Goal: Find specific page/section: Find specific page/section

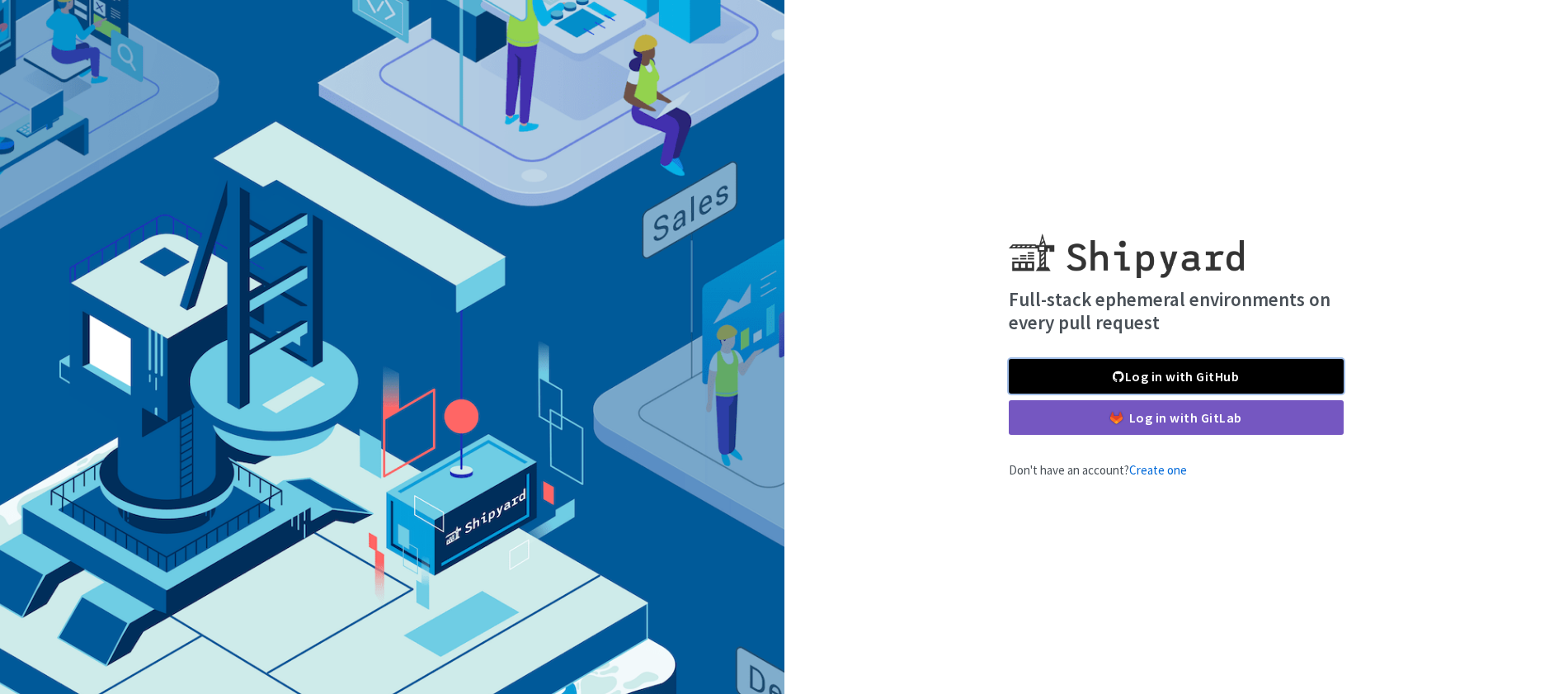
click at [1246, 376] on link "Log in with GitHub" at bounding box center [1176, 376] width 335 height 35
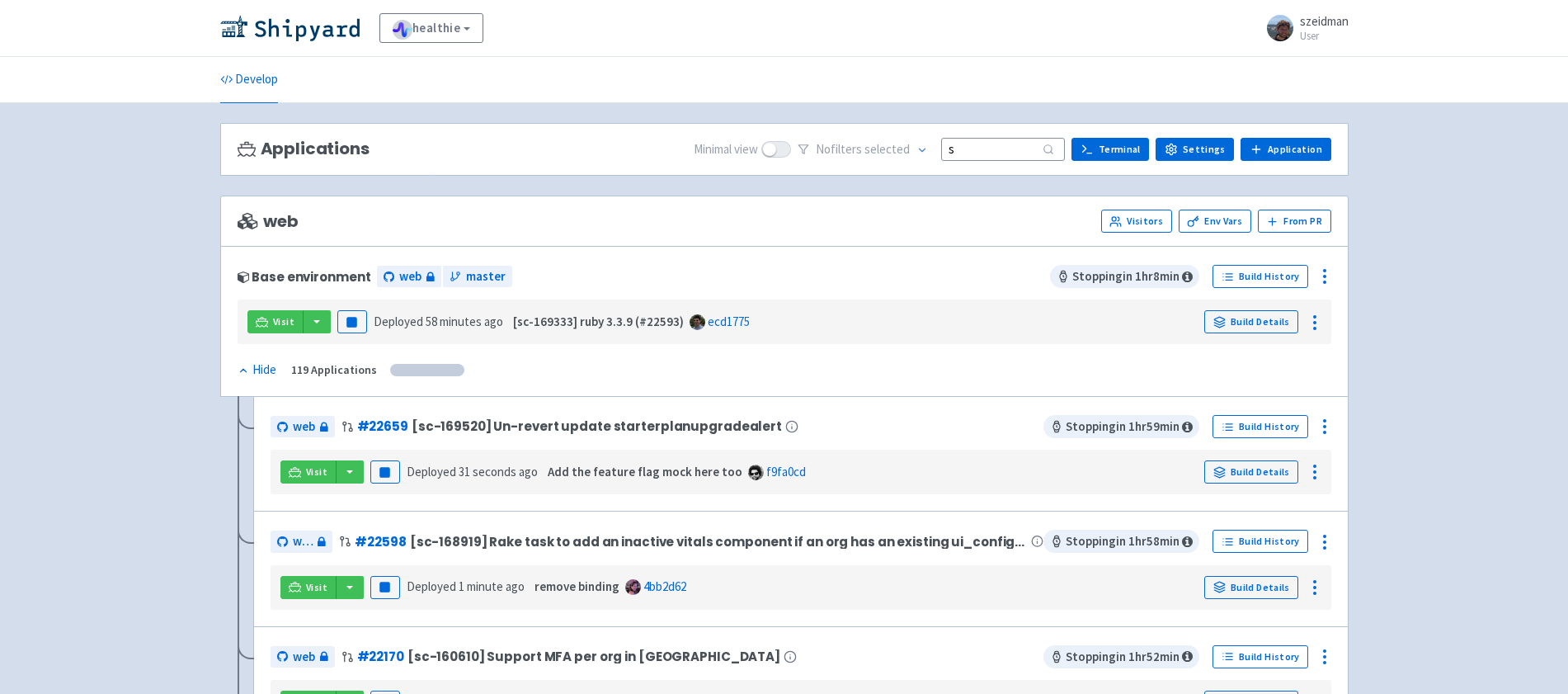
click at [996, 153] on input "s" at bounding box center [1002, 149] width 124 height 22
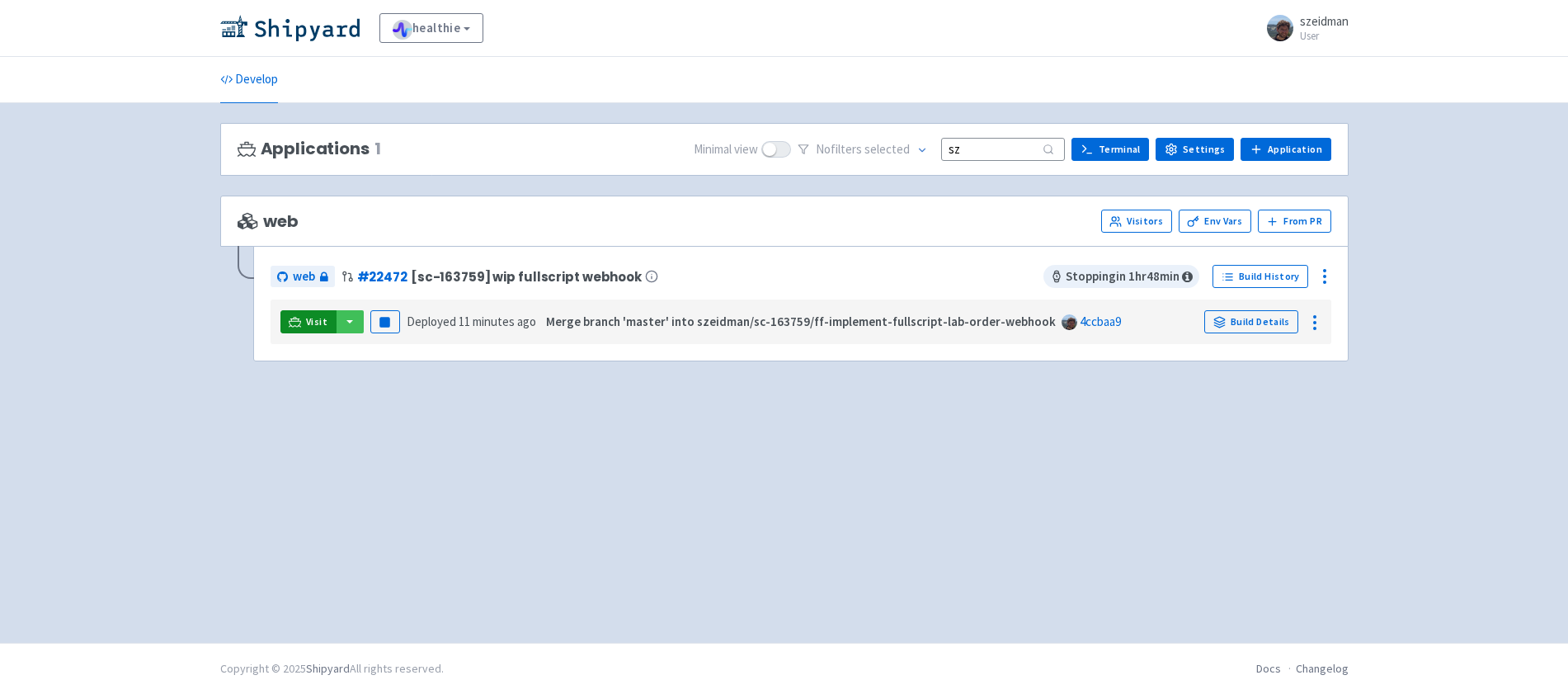
type input "sz"
click at [301, 319] on link "Visit" at bounding box center [308, 321] width 56 height 23
